Goal: Information Seeking & Learning: Learn about a topic

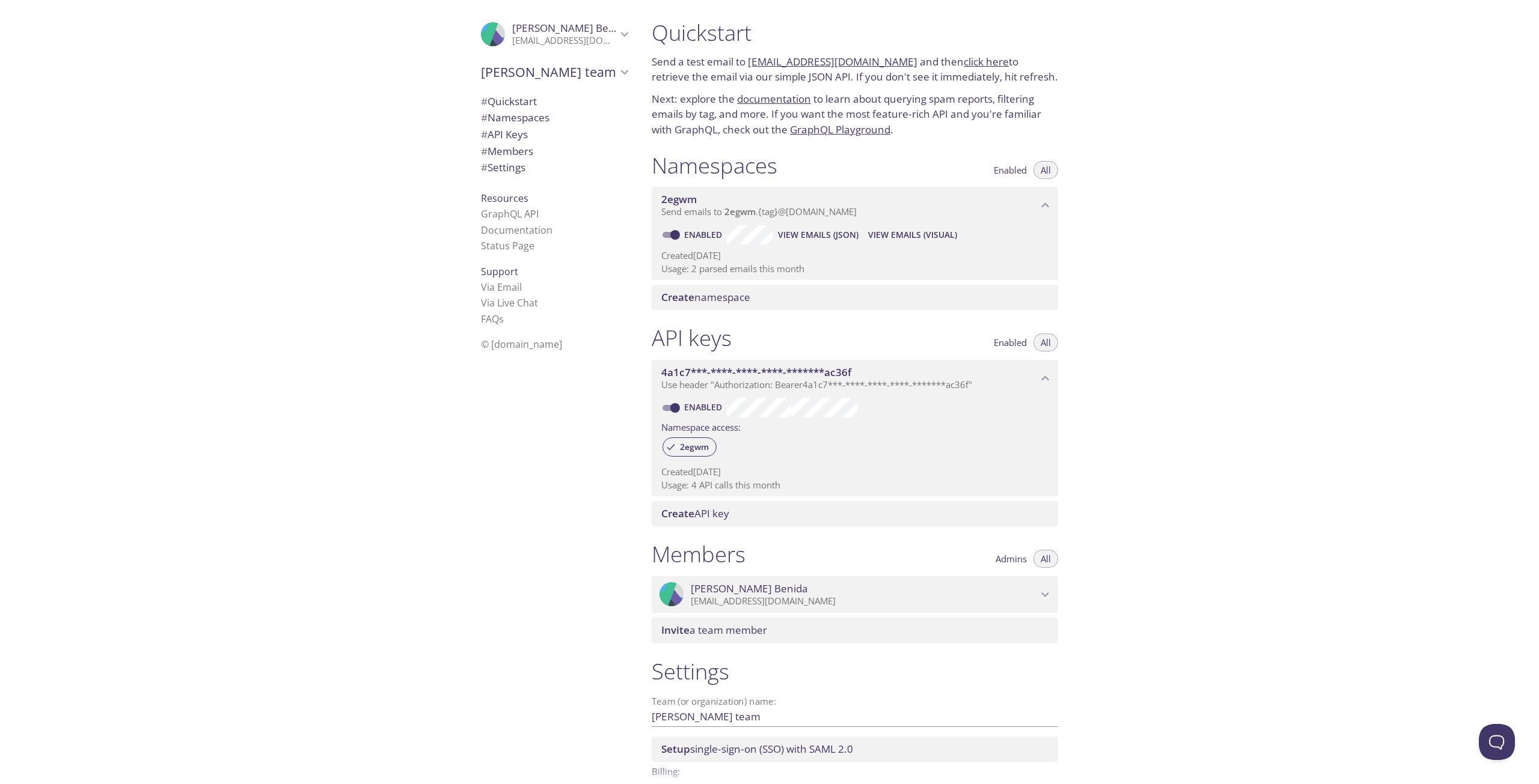
click at [1356, 87] on div "Quickstart Send a test email to [EMAIL_ADDRESS][DOMAIN_NAME] and then click her…" at bounding box center [1091, 392] width 897 height 784
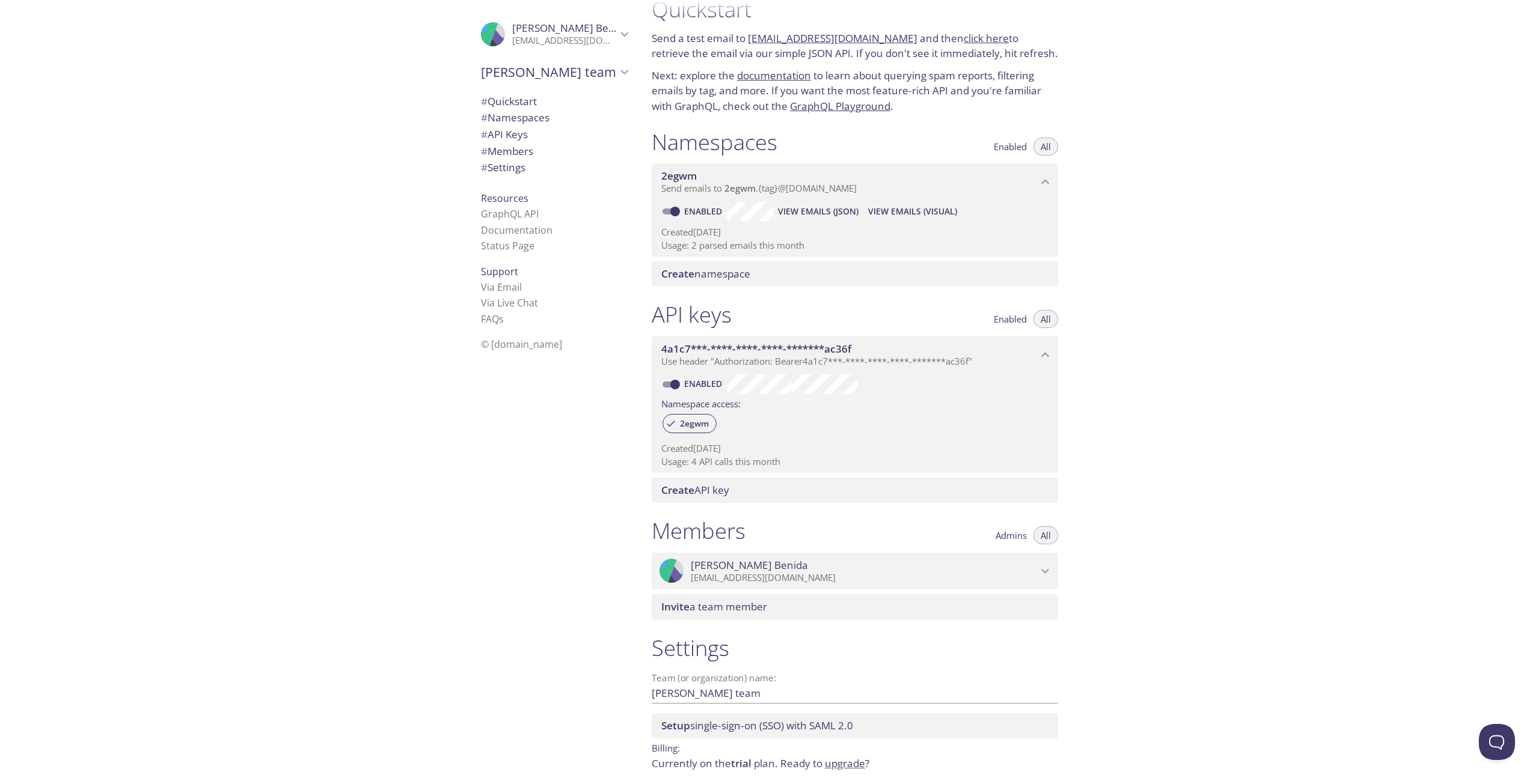
scroll to position [70, 0]
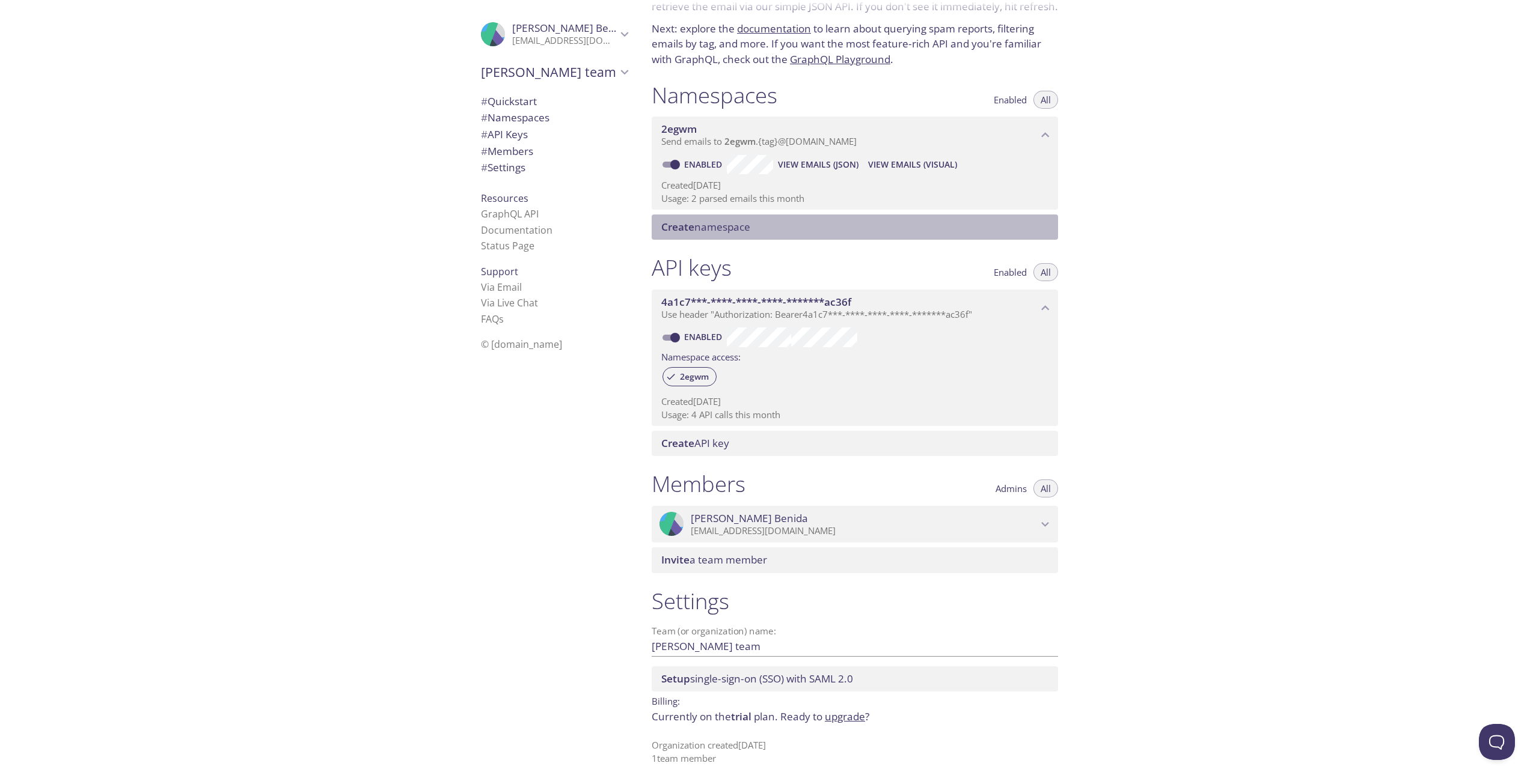
click at [689, 224] on span "Create" at bounding box center [678, 227] width 33 height 14
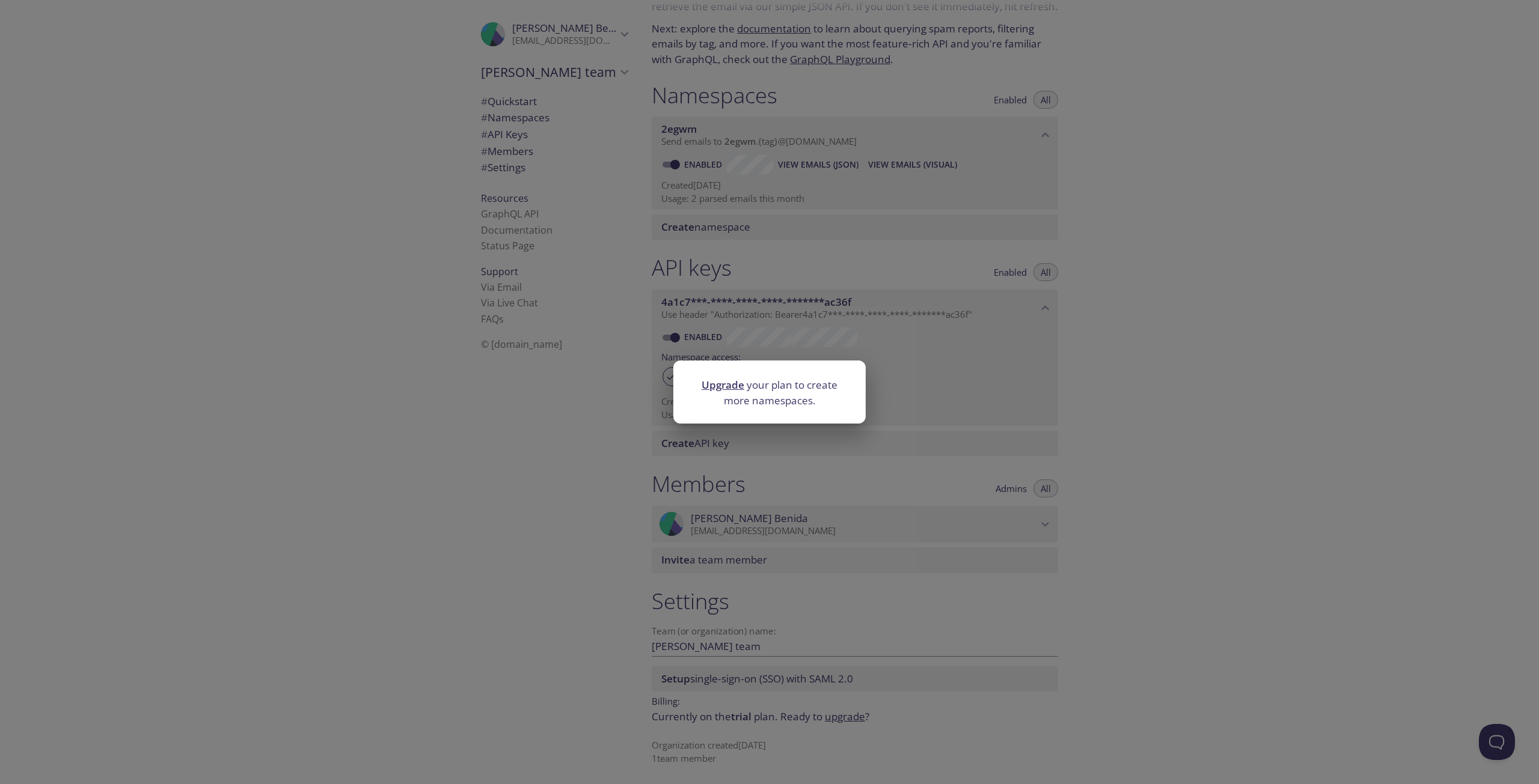
click at [1077, 335] on div "Upgrade your plan to create more namespaces." at bounding box center [769, 392] width 1539 height 784
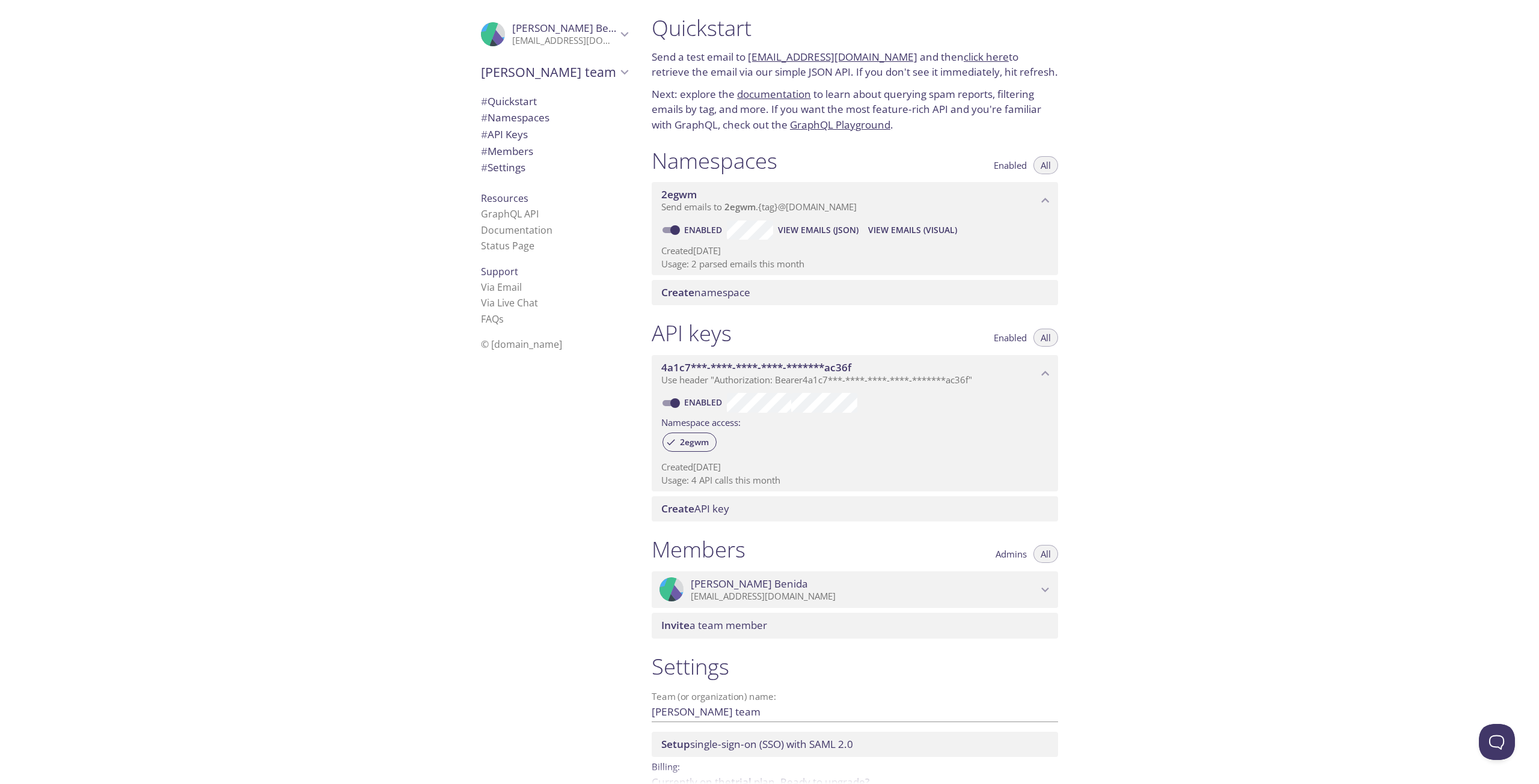
scroll to position [0, 0]
click at [921, 236] on span "View Emails (Visual)" at bounding box center [912, 235] width 89 height 15
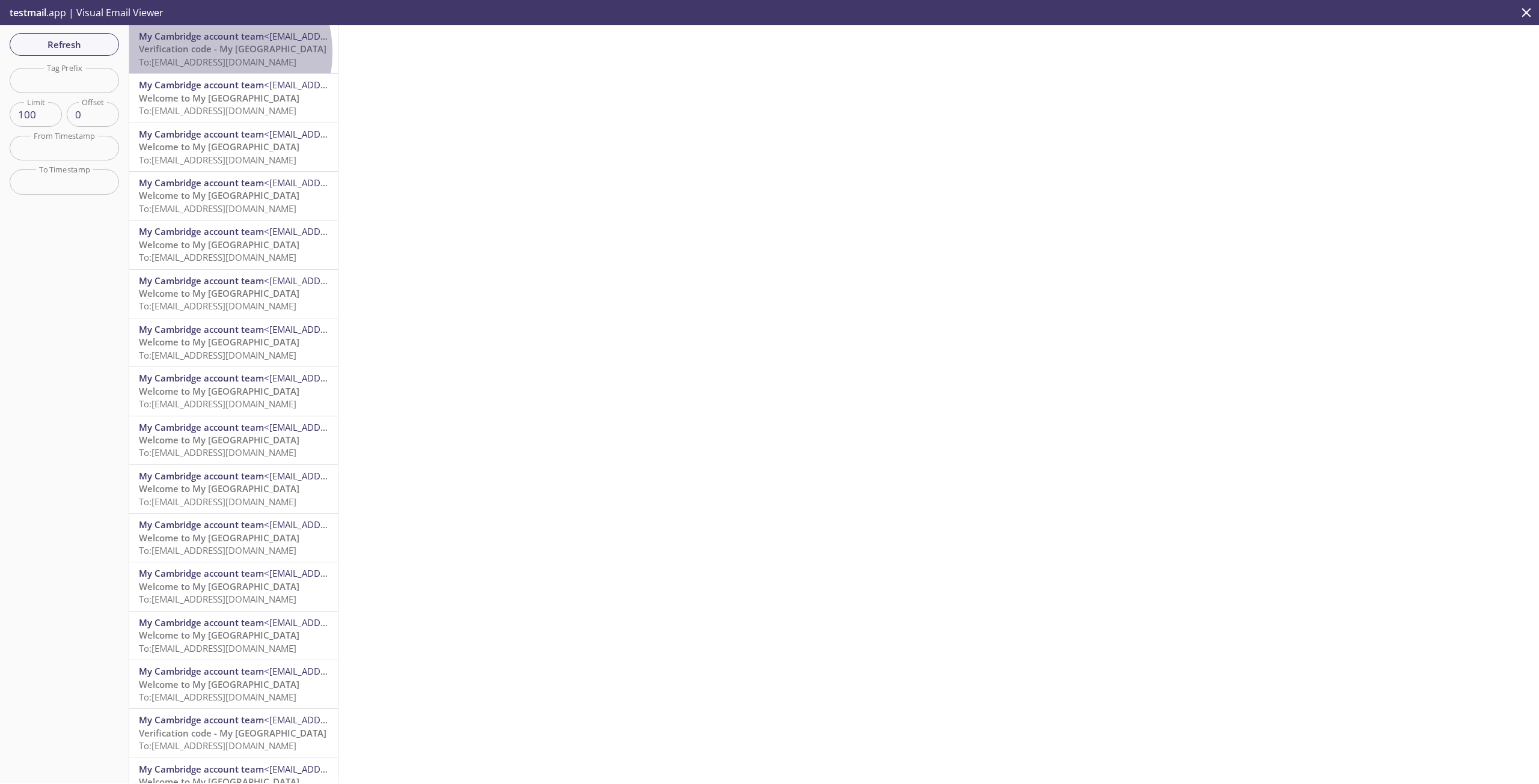
click at [202, 52] on span "Verification code - My [GEOGRAPHIC_DATA]" at bounding box center [233, 48] width 188 height 12
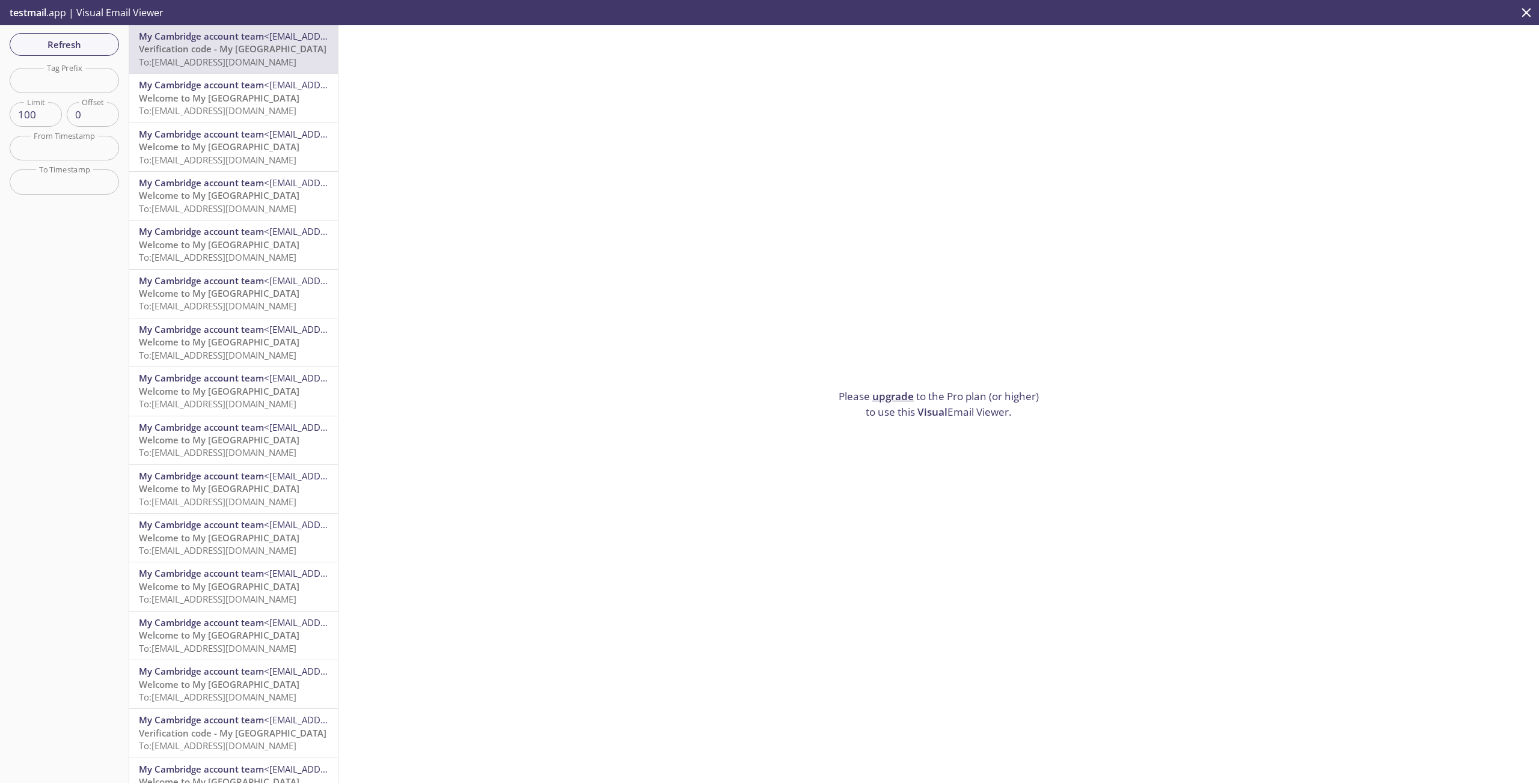
click at [240, 95] on span "Welcome to My [GEOGRAPHIC_DATA]" at bounding box center [219, 98] width 160 height 12
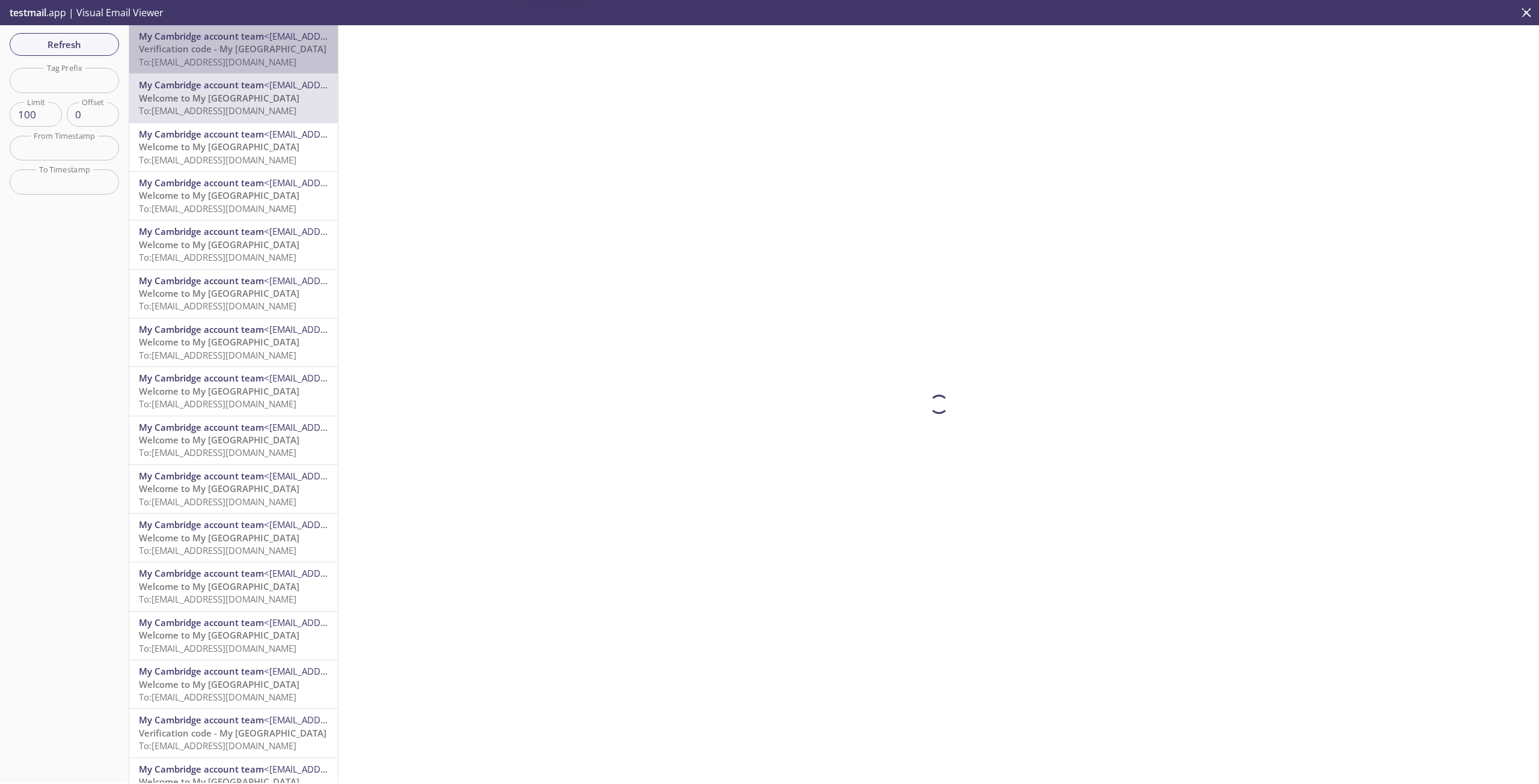
click at [247, 52] on span "Verification code - My [GEOGRAPHIC_DATA]" at bounding box center [233, 48] width 188 height 12
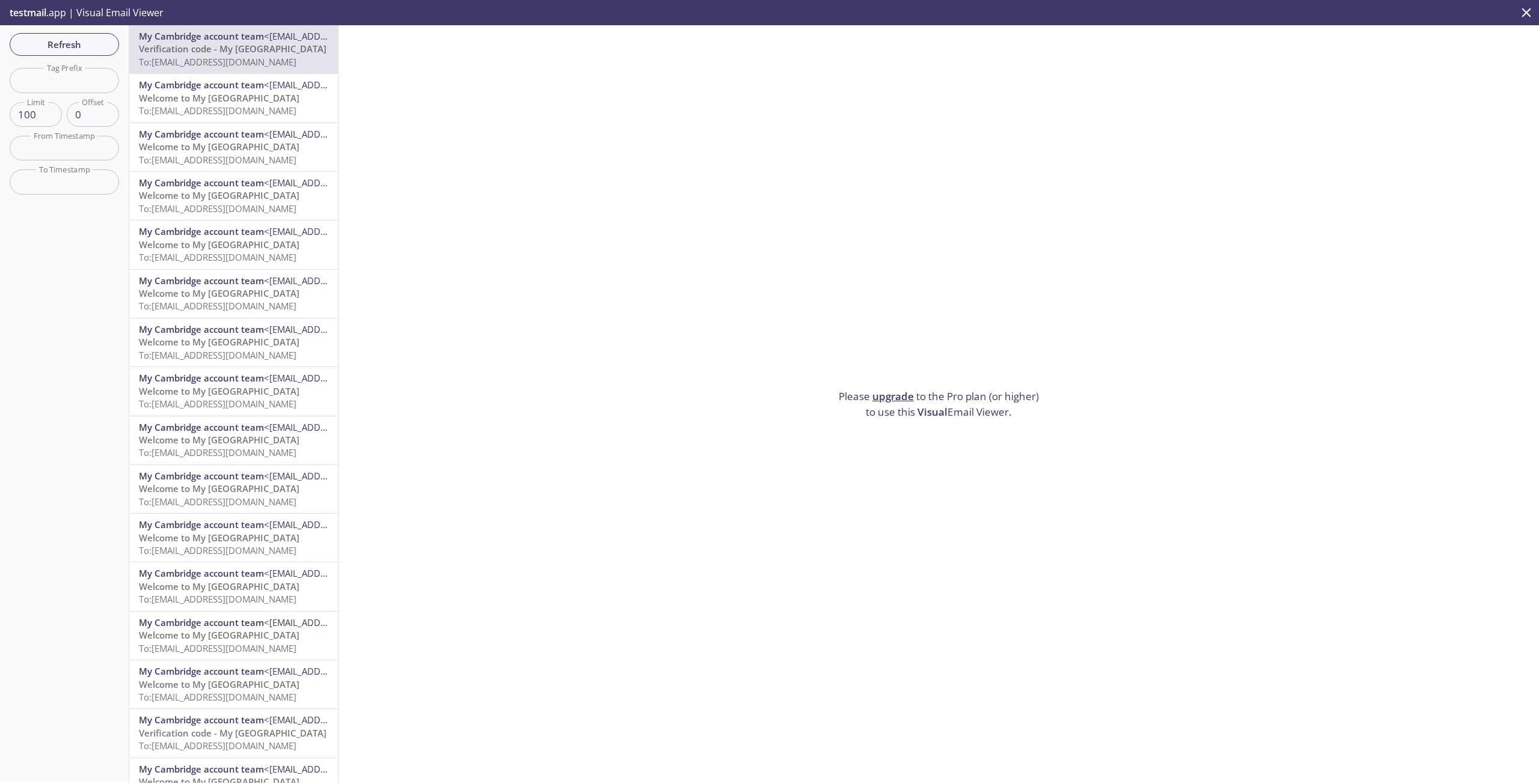
drag, startPoint x: 734, startPoint y: 304, endPoint x: 712, endPoint y: 286, distance: 28.4
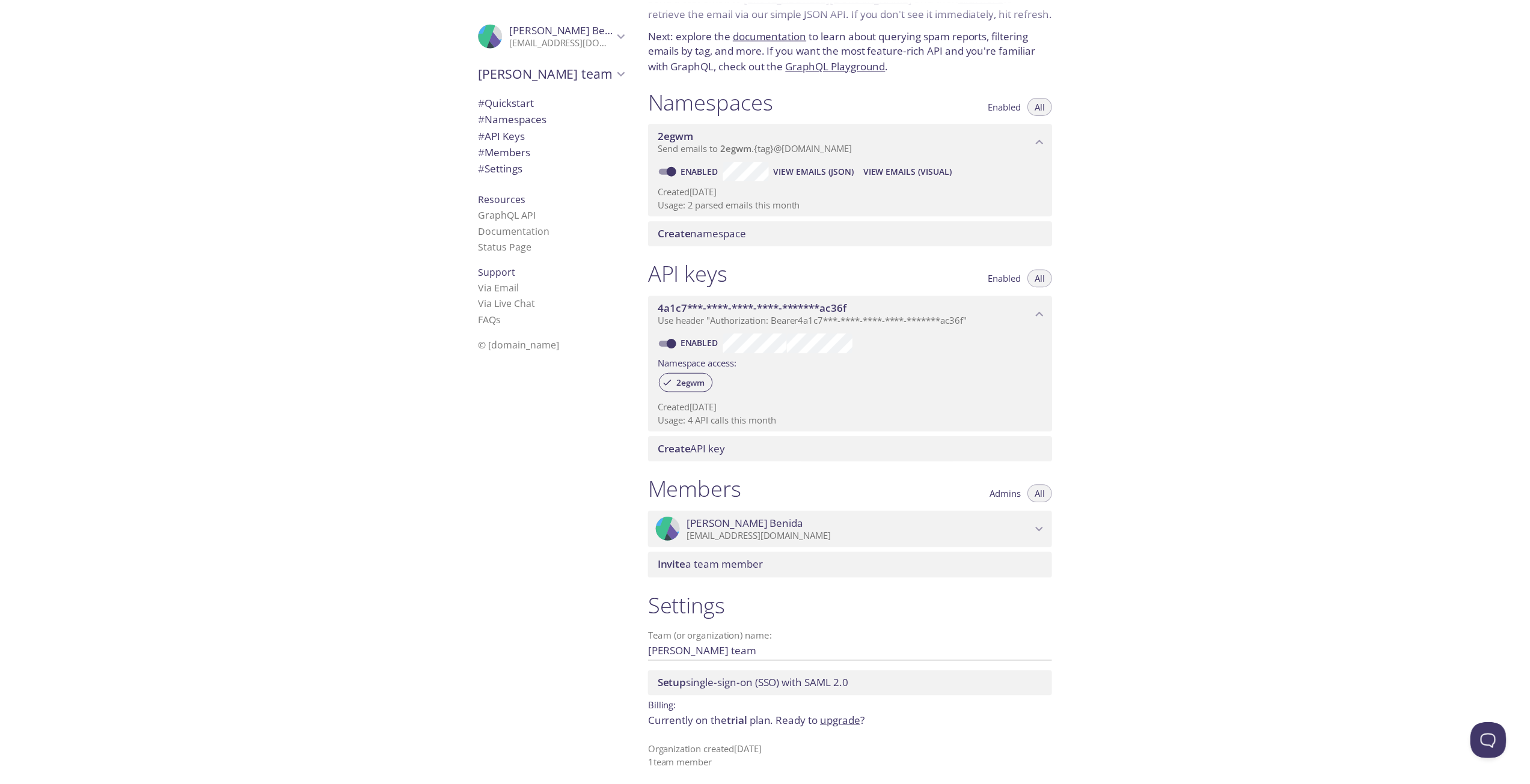
scroll to position [70, 0]
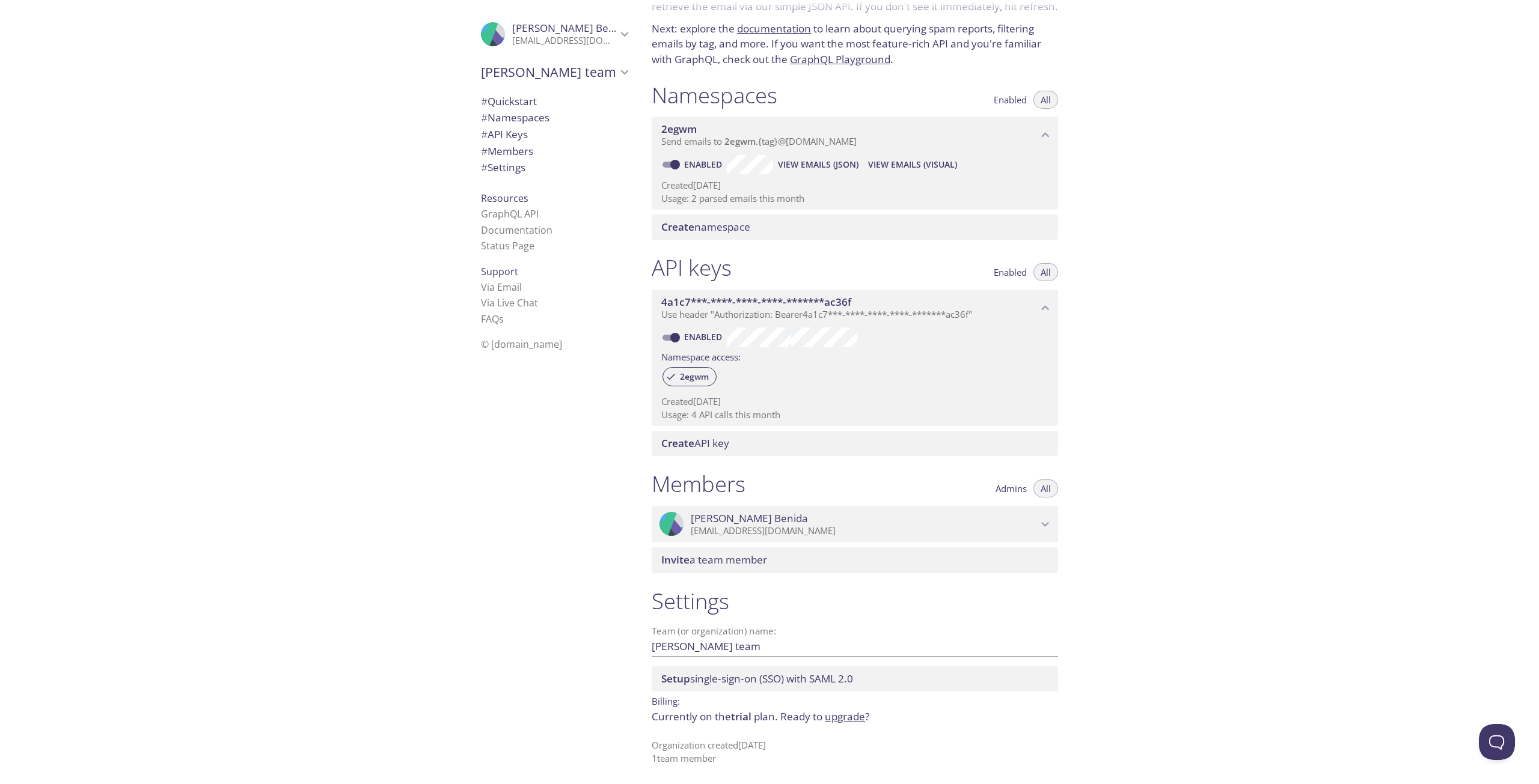
click at [846, 721] on link "upgrade" at bounding box center [845, 717] width 41 height 14
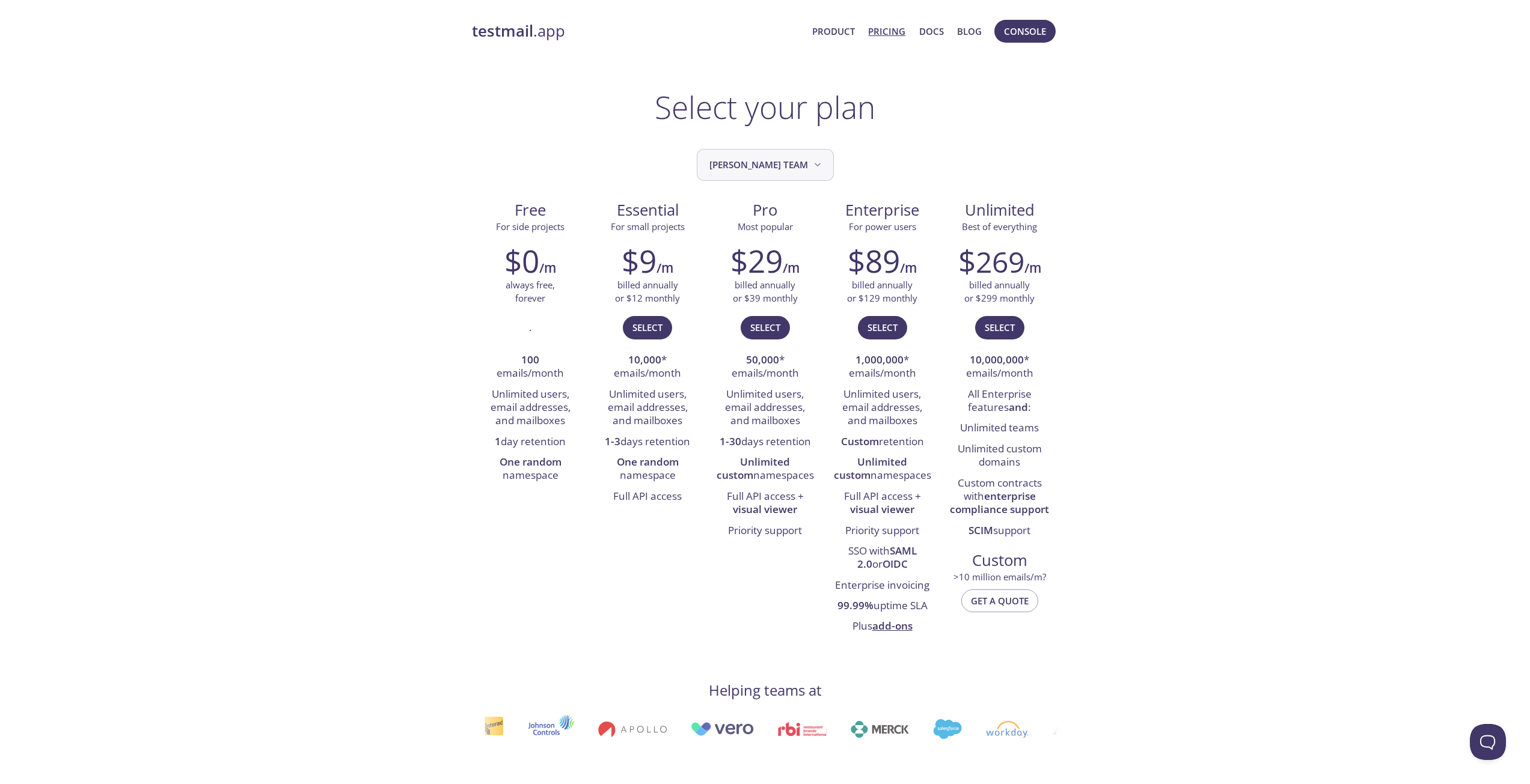
click at [770, 169] on span "[PERSON_NAME] team" at bounding box center [767, 165] width 114 height 16
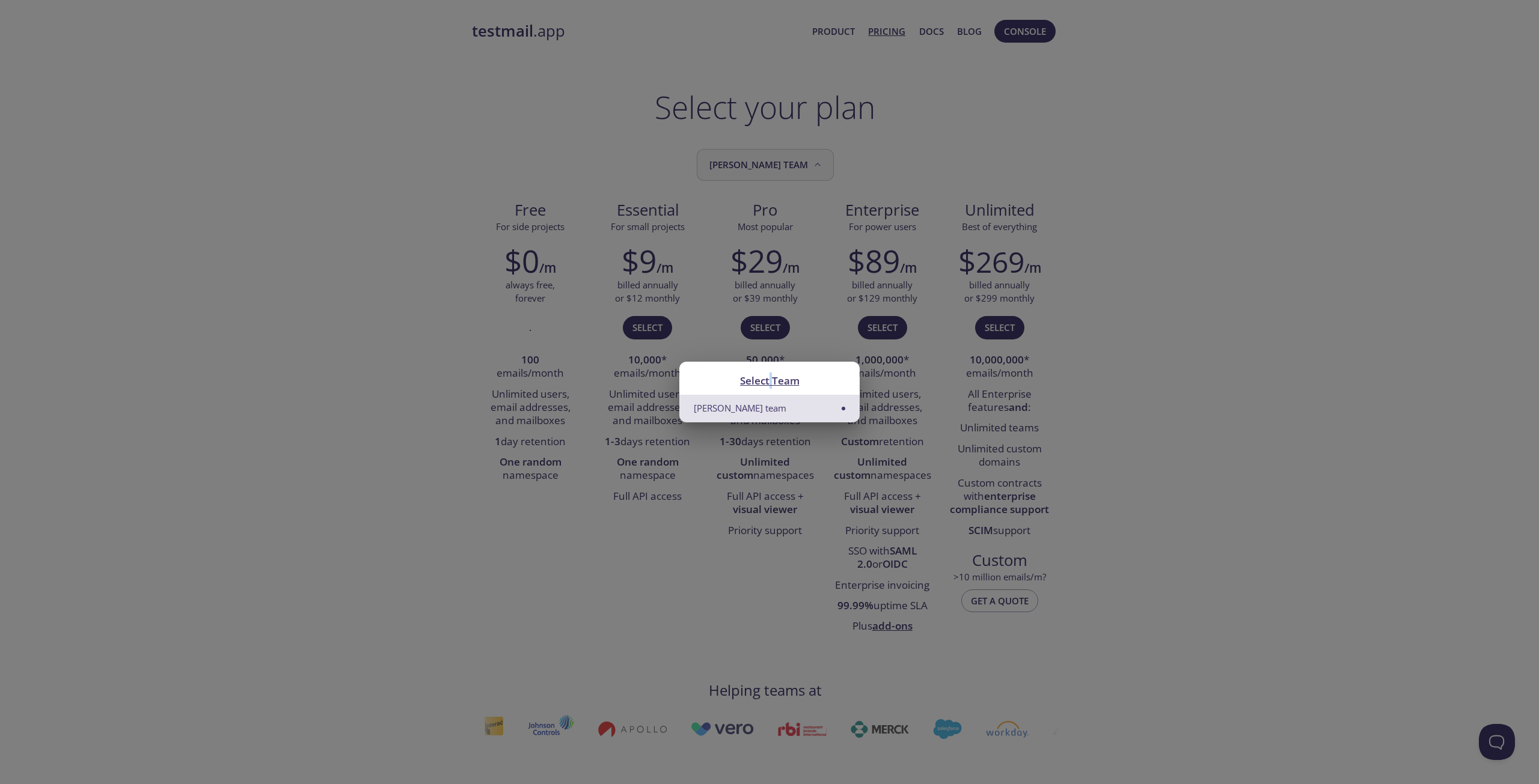
click at [770, 169] on div "Select Team [PERSON_NAME] team" at bounding box center [769, 392] width 1539 height 784
